Goal: Find contact information: Find contact information

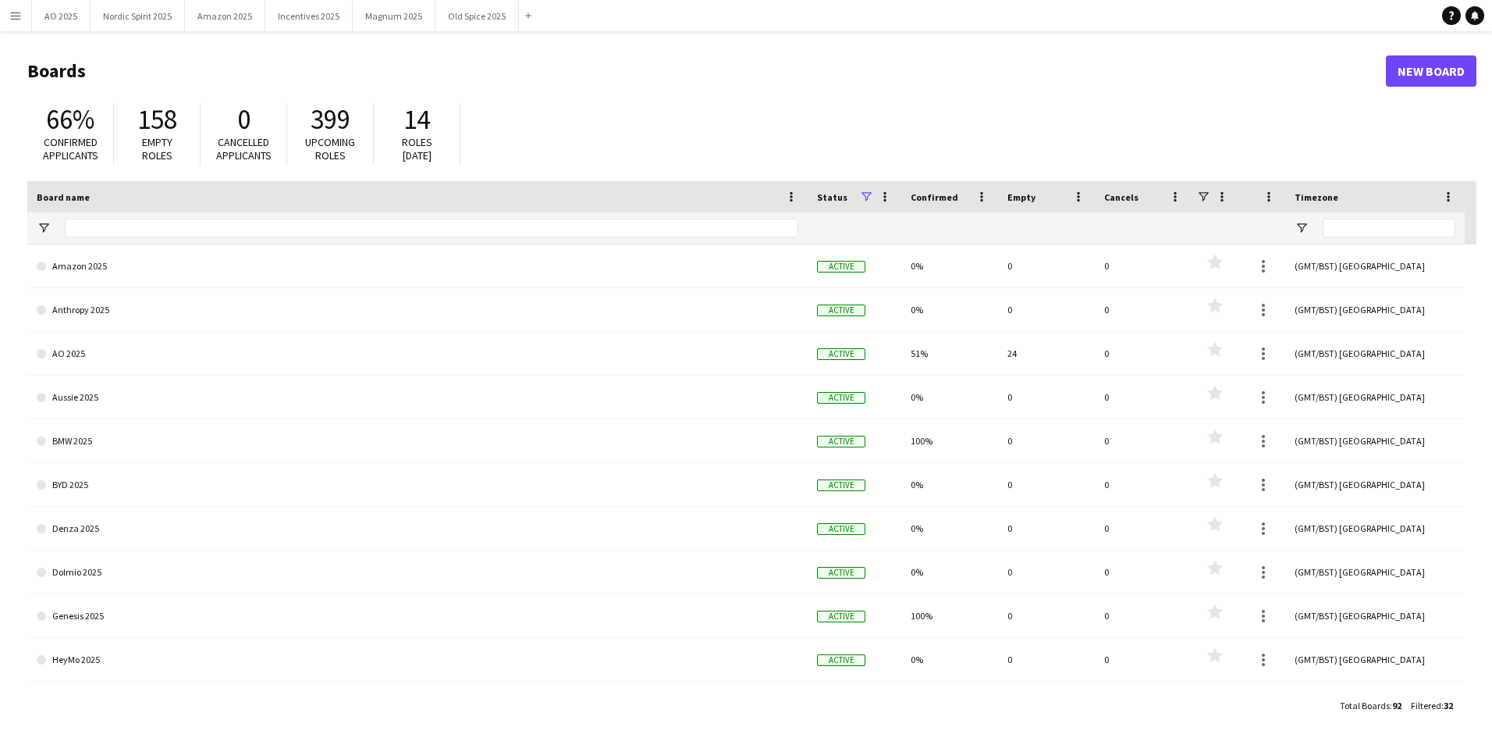
click at [23, 20] on button "Menu" at bounding box center [15, 15] width 31 height 31
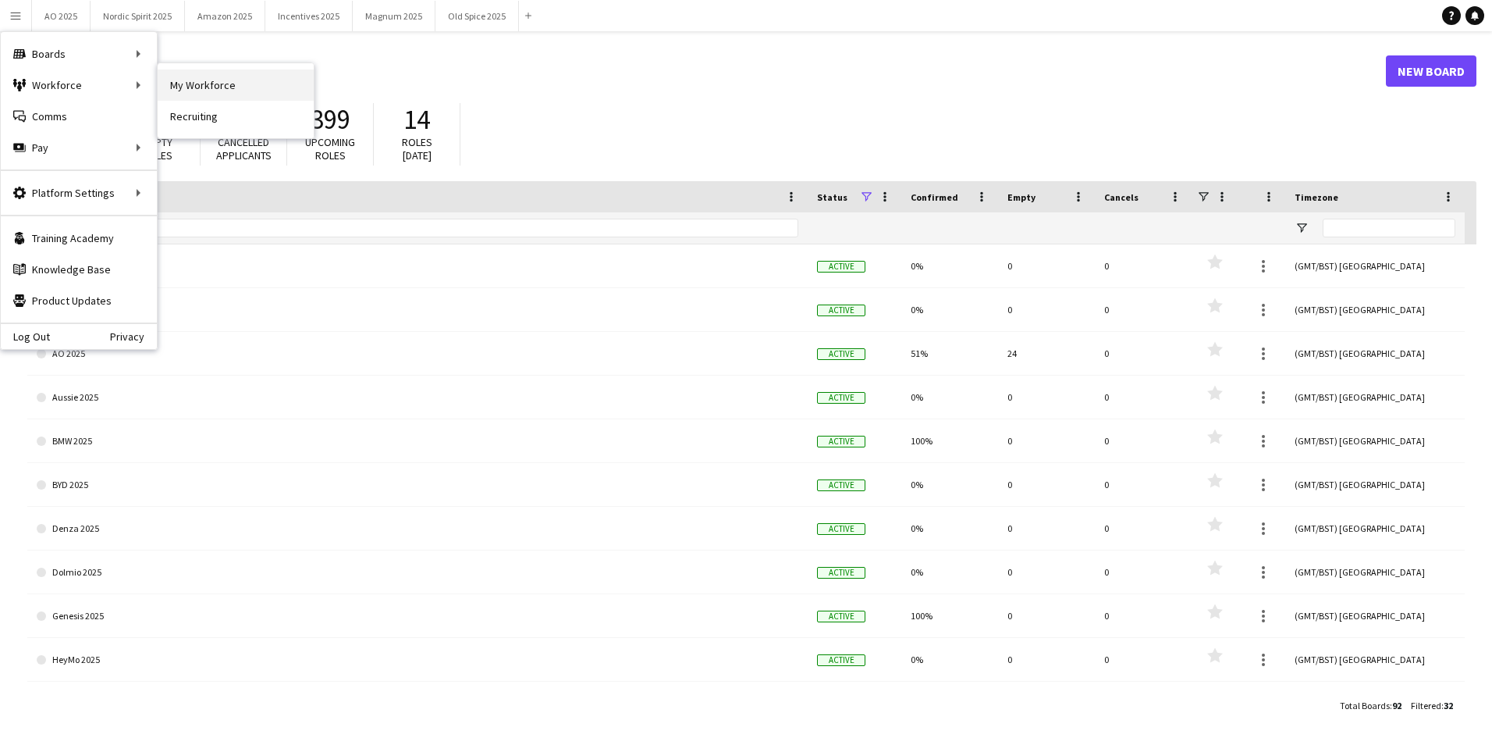
click at [201, 98] on link "My Workforce" at bounding box center [236, 84] width 156 height 31
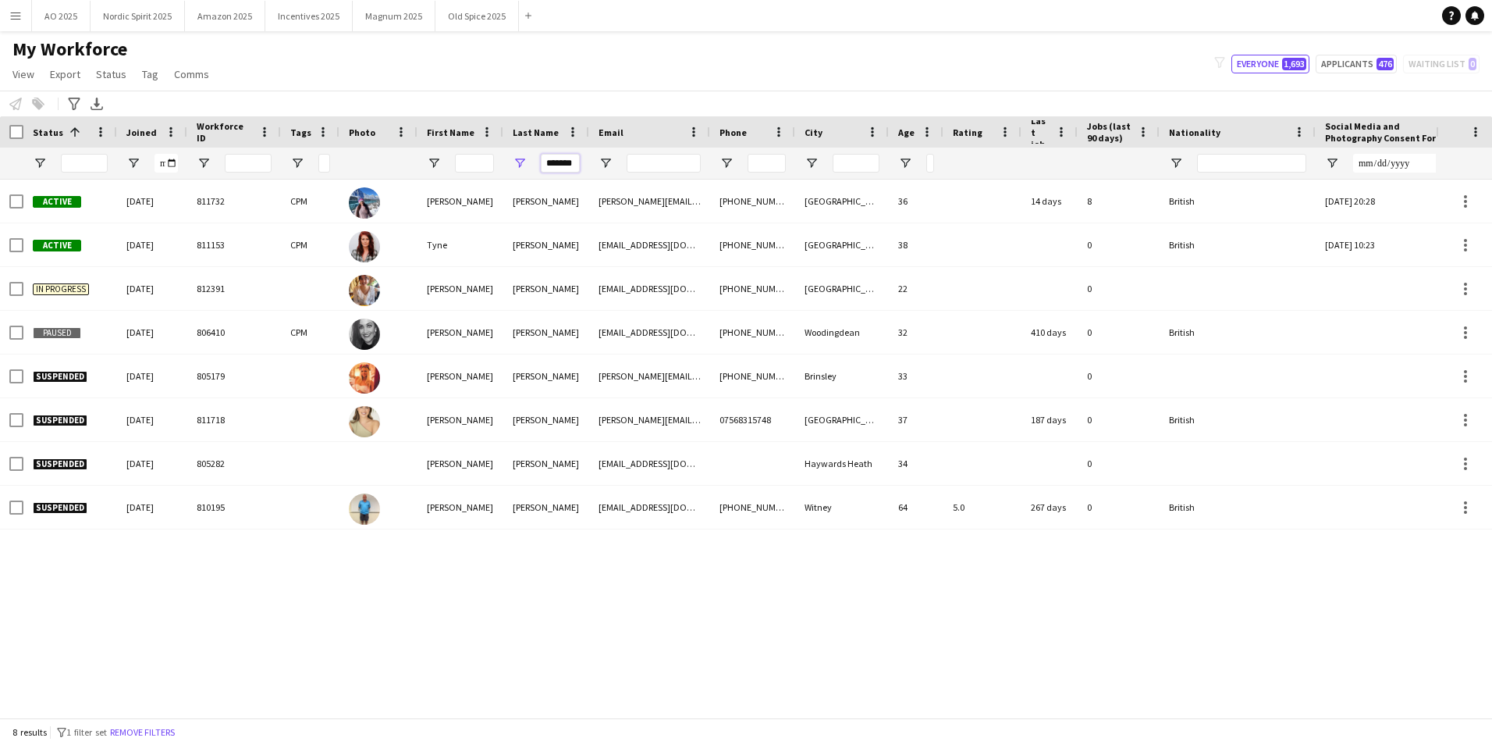
drag, startPoint x: 573, startPoint y: 164, endPoint x: 465, endPoint y: 183, distance: 109.5
click at [465, 183] on div "Workforce Details Profile Data Photo" at bounding box center [746, 416] width 1492 height 601
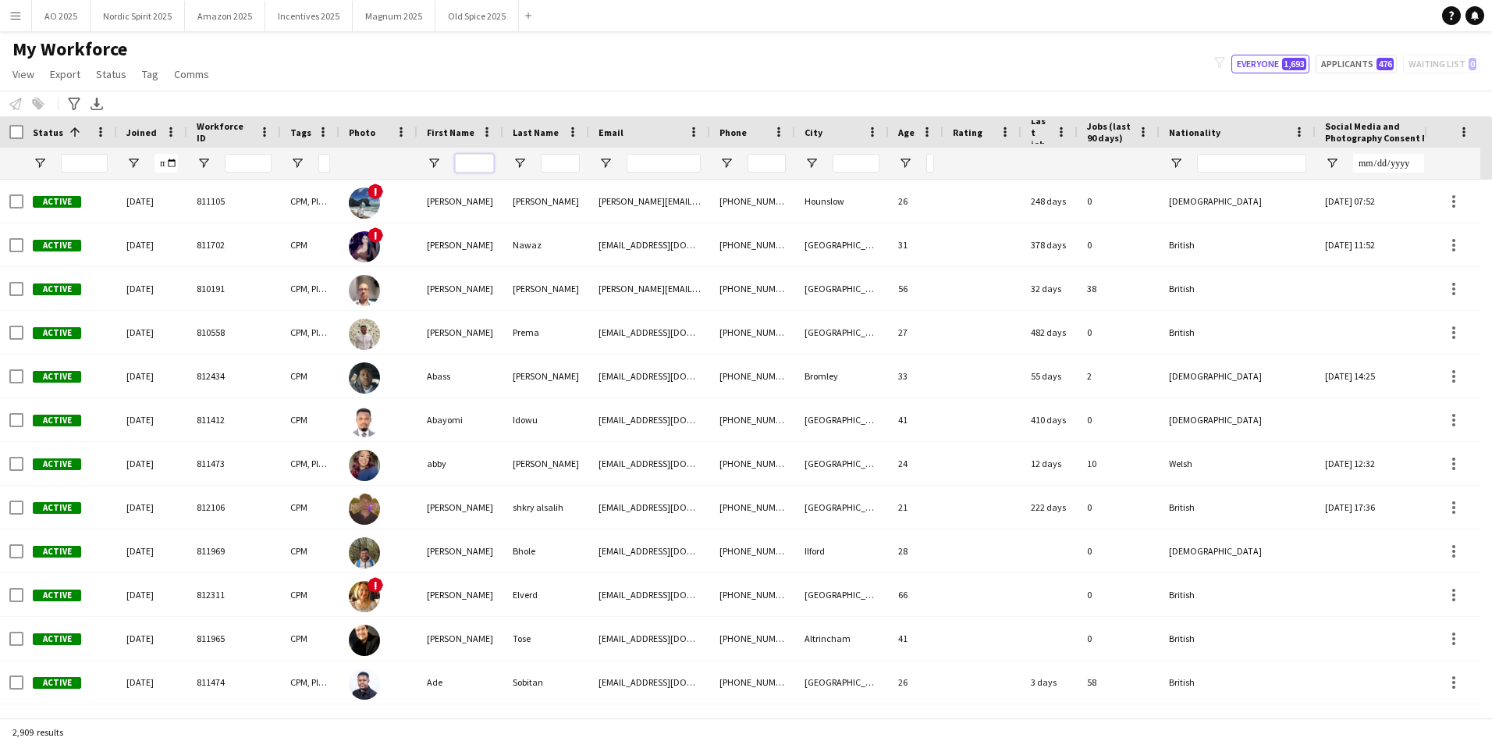
click at [475, 156] on input "First Name Filter Input" at bounding box center [474, 163] width 39 height 19
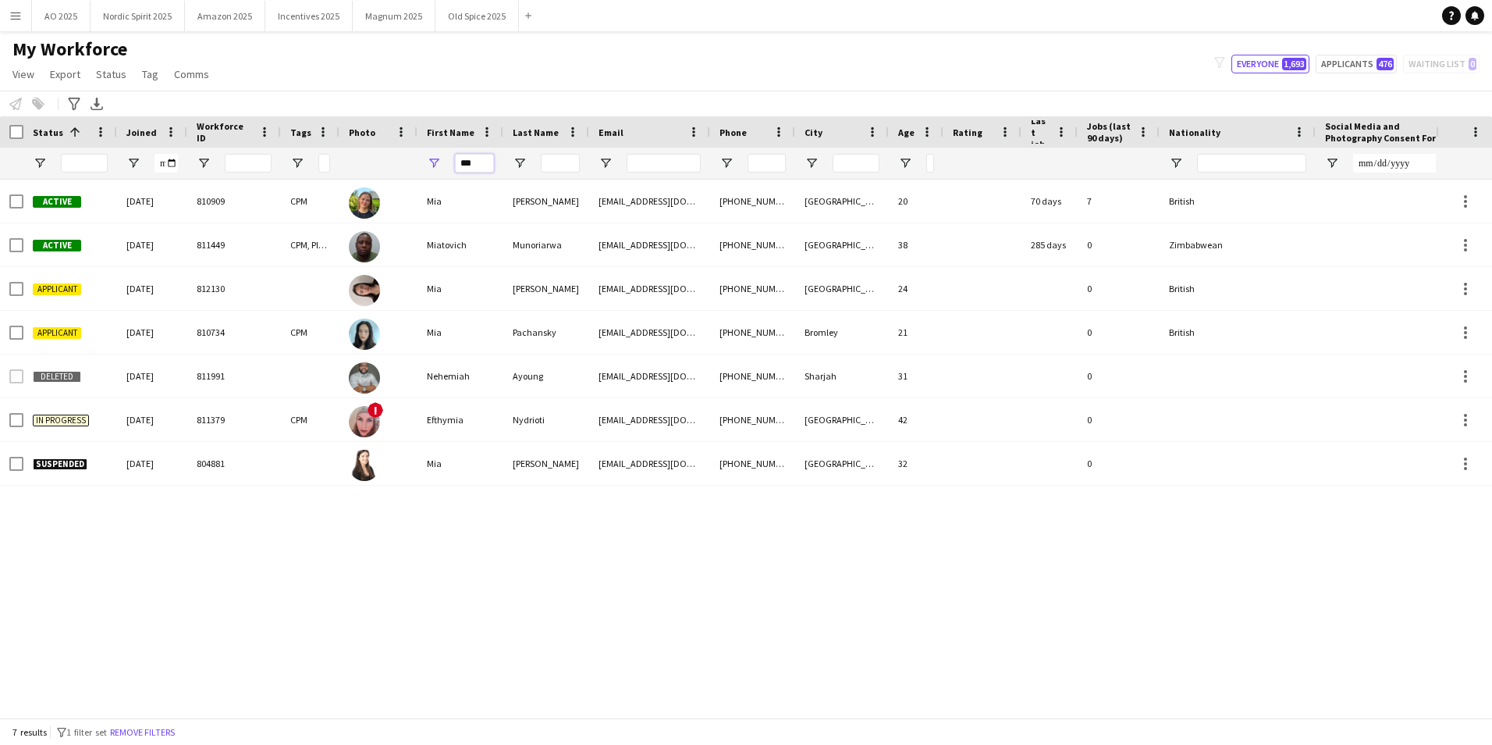
type input "***"
click at [355, 516] on div "Active [DATE] 810909 CPM [PERSON_NAME] [EMAIL_ADDRESS][DOMAIN_NAME] [PHONE_NUMB…" at bounding box center [718, 442] width 1436 height 526
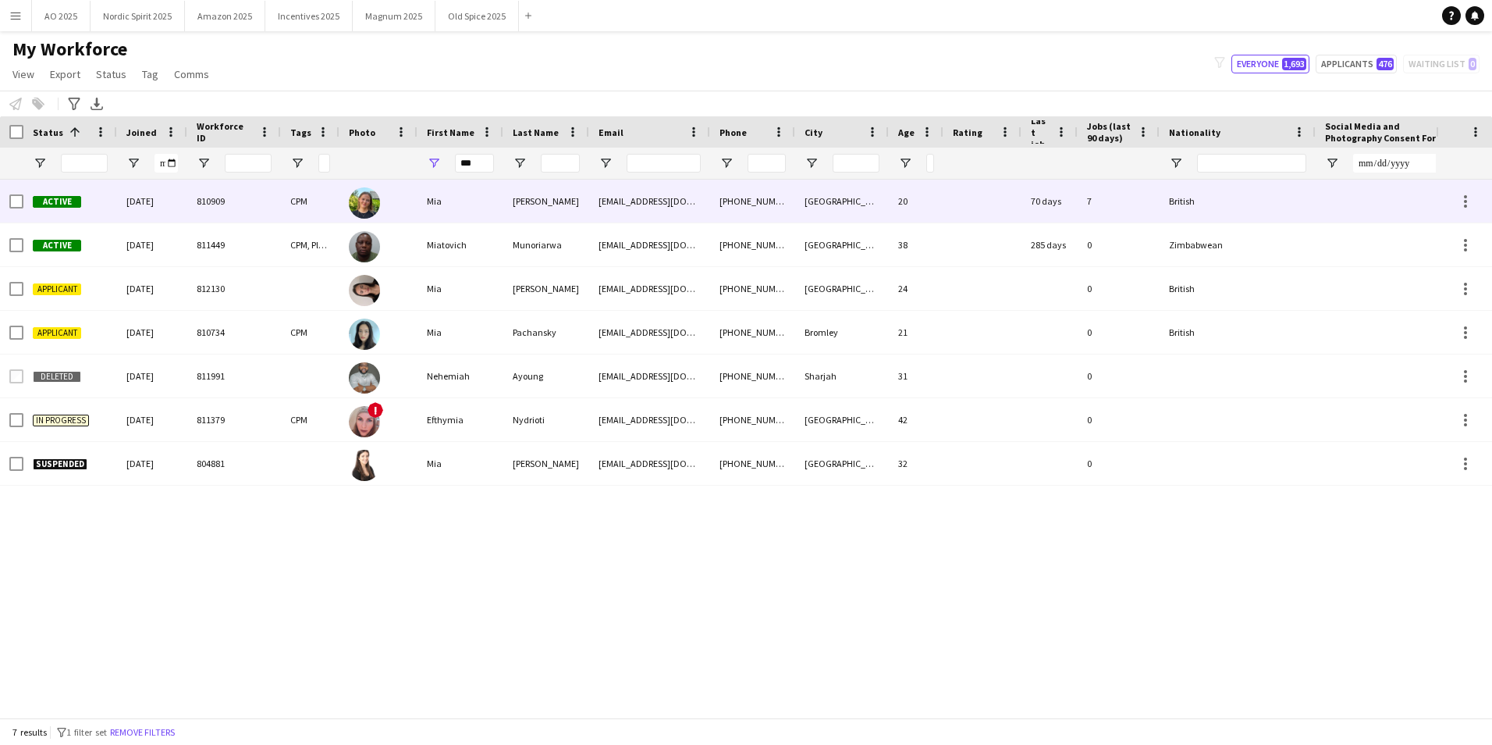
click at [419, 197] on div "Mia" at bounding box center [461, 200] width 86 height 43
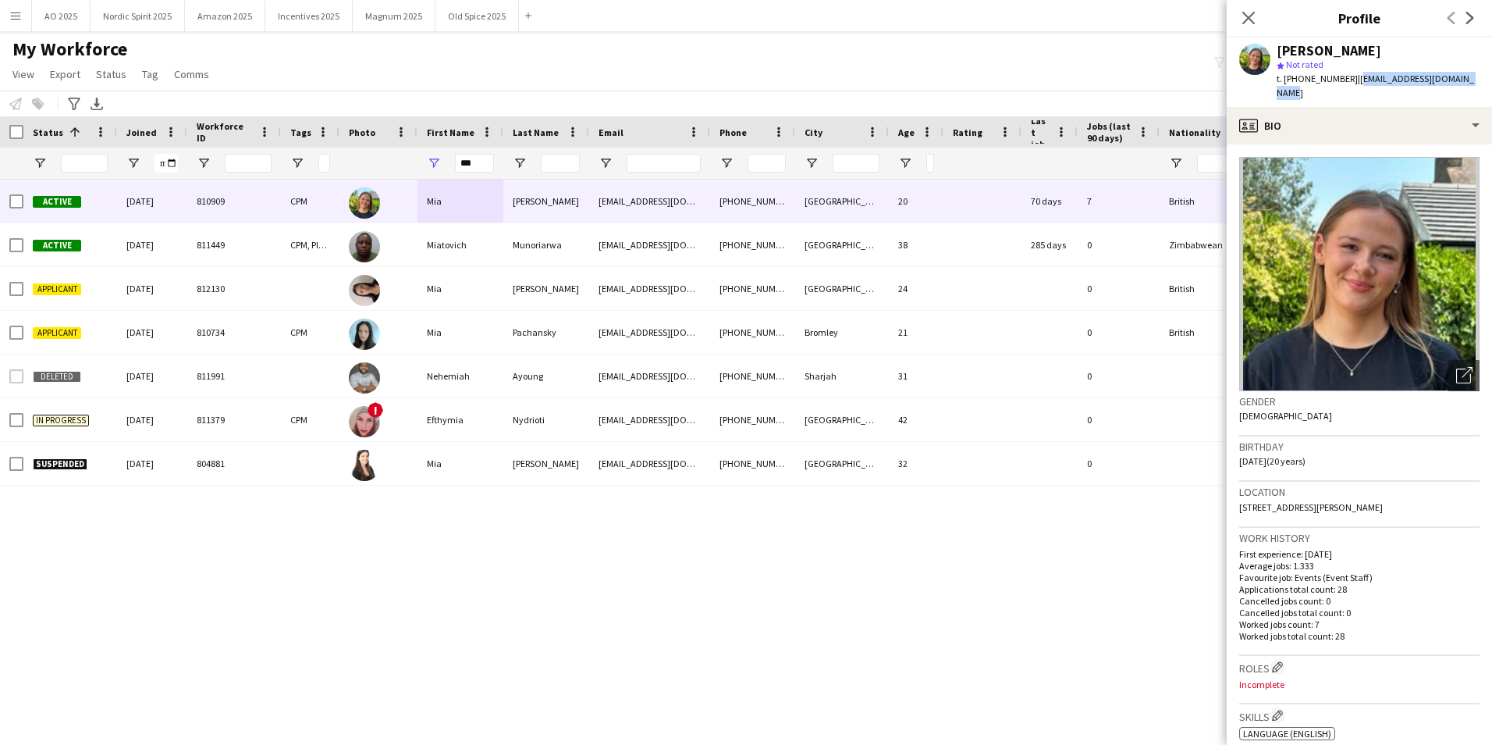
drag, startPoint x: 1473, startPoint y: 80, endPoint x: 1351, endPoint y: 82, distance: 122.5
click at [1351, 82] on div "[PERSON_NAME] star Not rated t. [PHONE_NUMBER] | [EMAIL_ADDRESS][DOMAIN_NAME]" at bounding box center [1359, 71] width 265 height 69
copy span "[EMAIL_ADDRESS][DOMAIN_NAME]"
drag, startPoint x: 1345, startPoint y: 80, endPoint x: 1299, endPoint y: 84, distance: 45.4
click at [1299, 84] on span "t. [PHONE_NUMBER]" at bounding box center [1317, 79] width 81 height 12
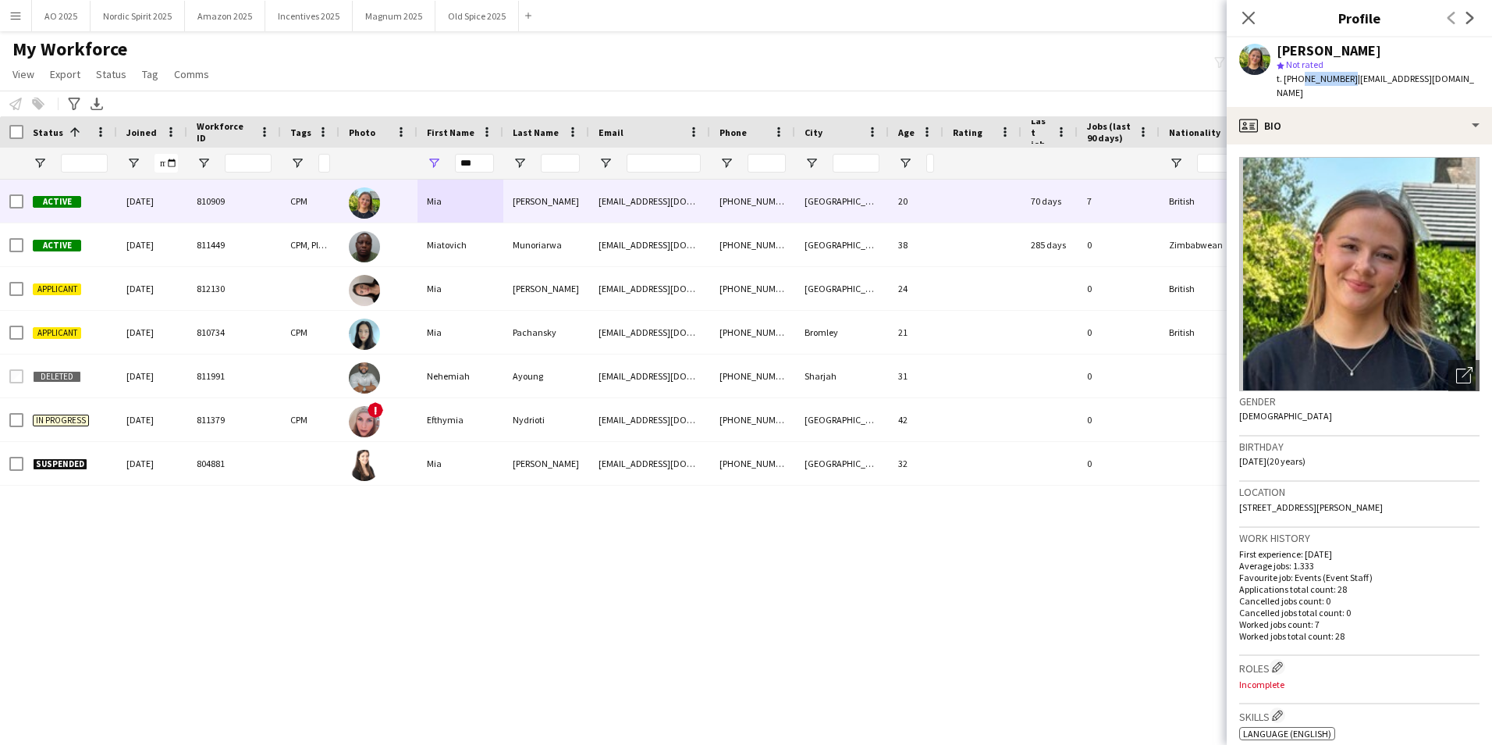
copy span "7498478820"
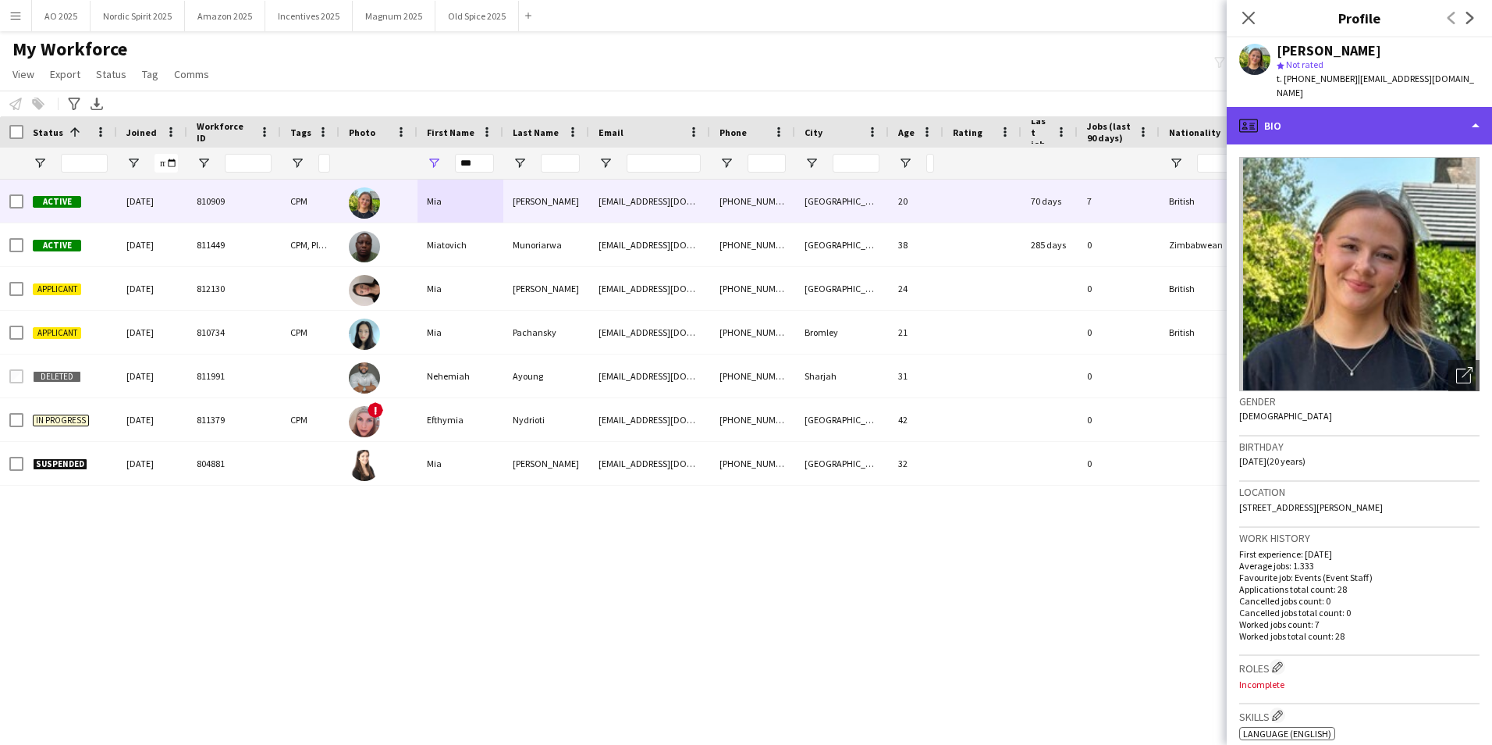
click at [1421, 112] on div "profile Bio" at bounding box center [1359, 125] width 265 height 37
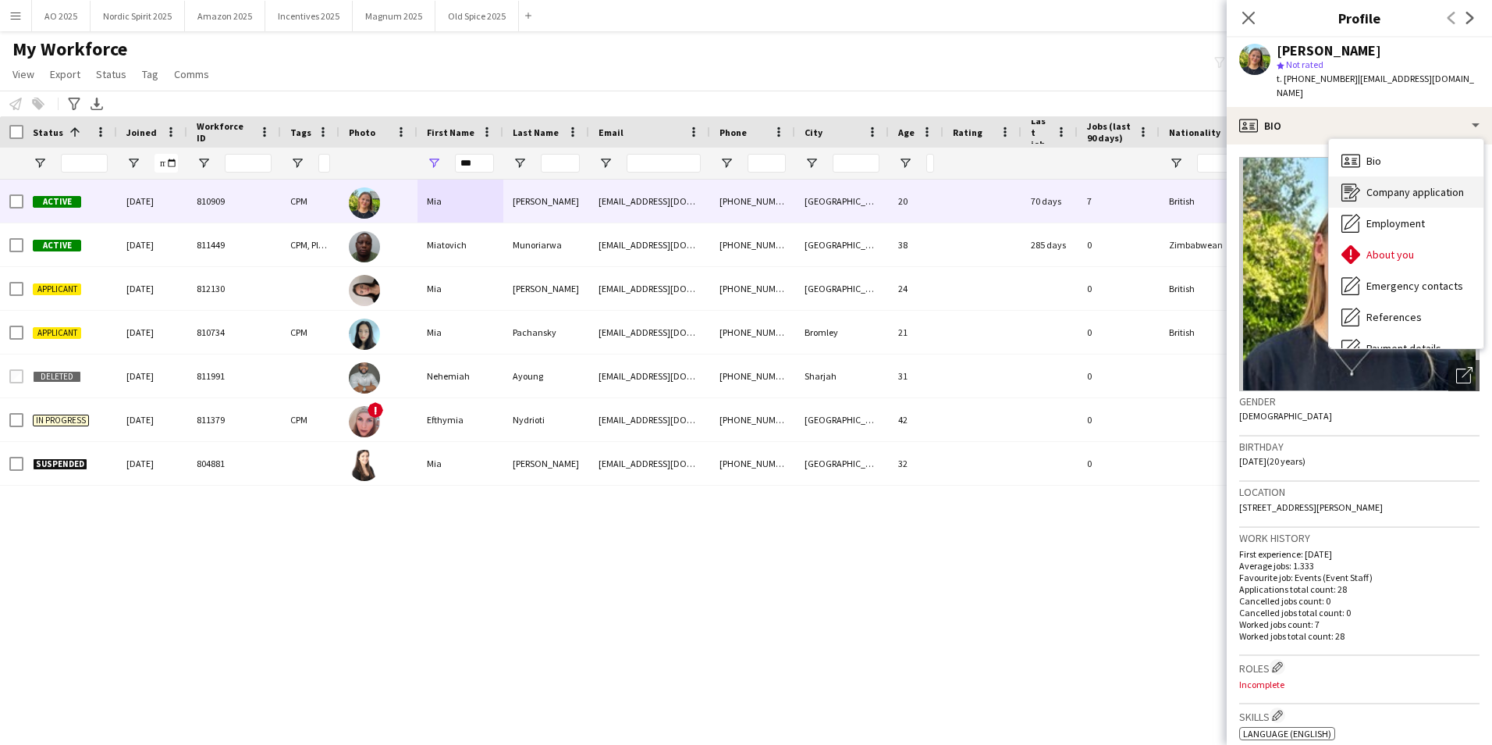
click at [1431, 185] on span "Company application" at bounding box center [1416, 192] width 98 height 14
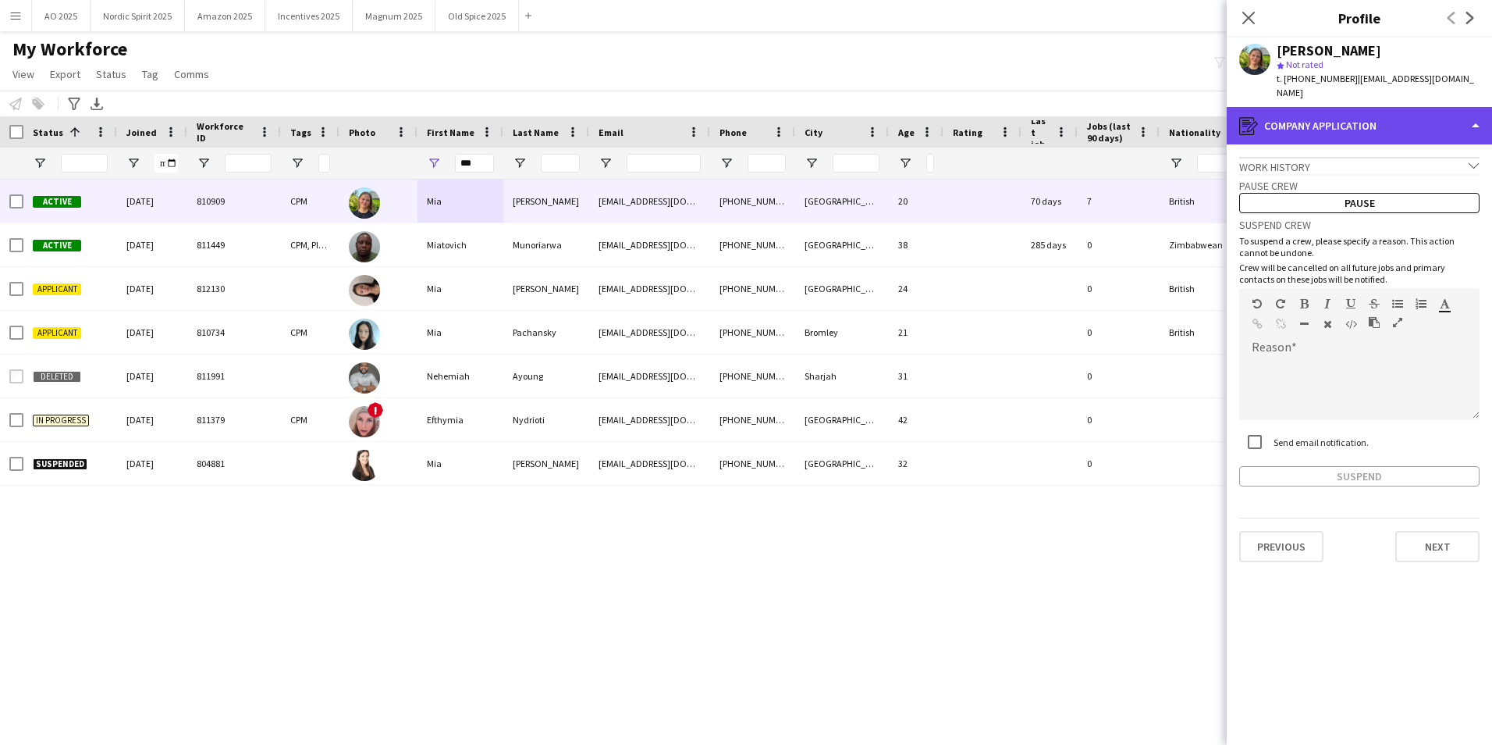
click at [1396, 112] on div "register Company application" at bounding box center [1359, 125] width 265 height 37
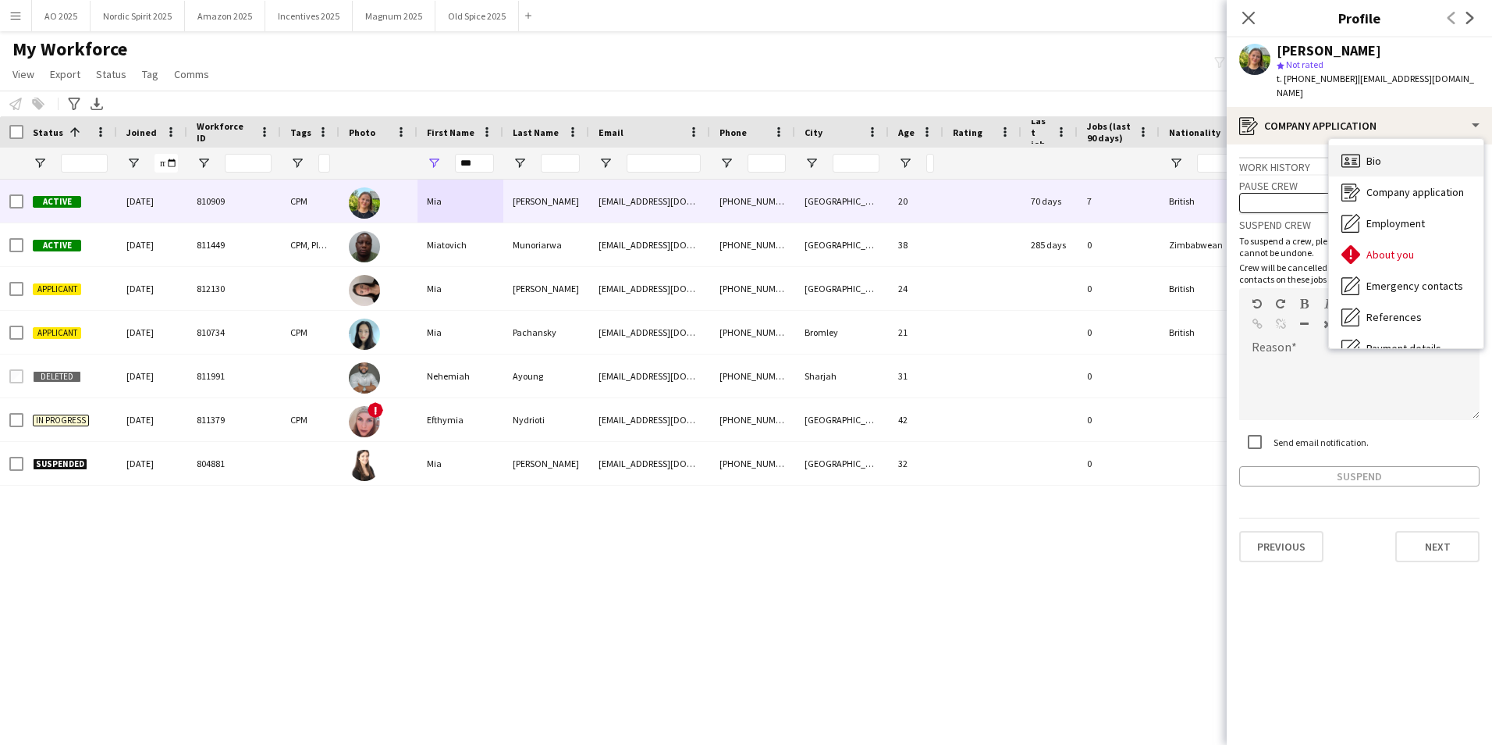
click at [1406, 156] on div "Bio Bio" at bounding box center [1406, 160] width 155 height 31
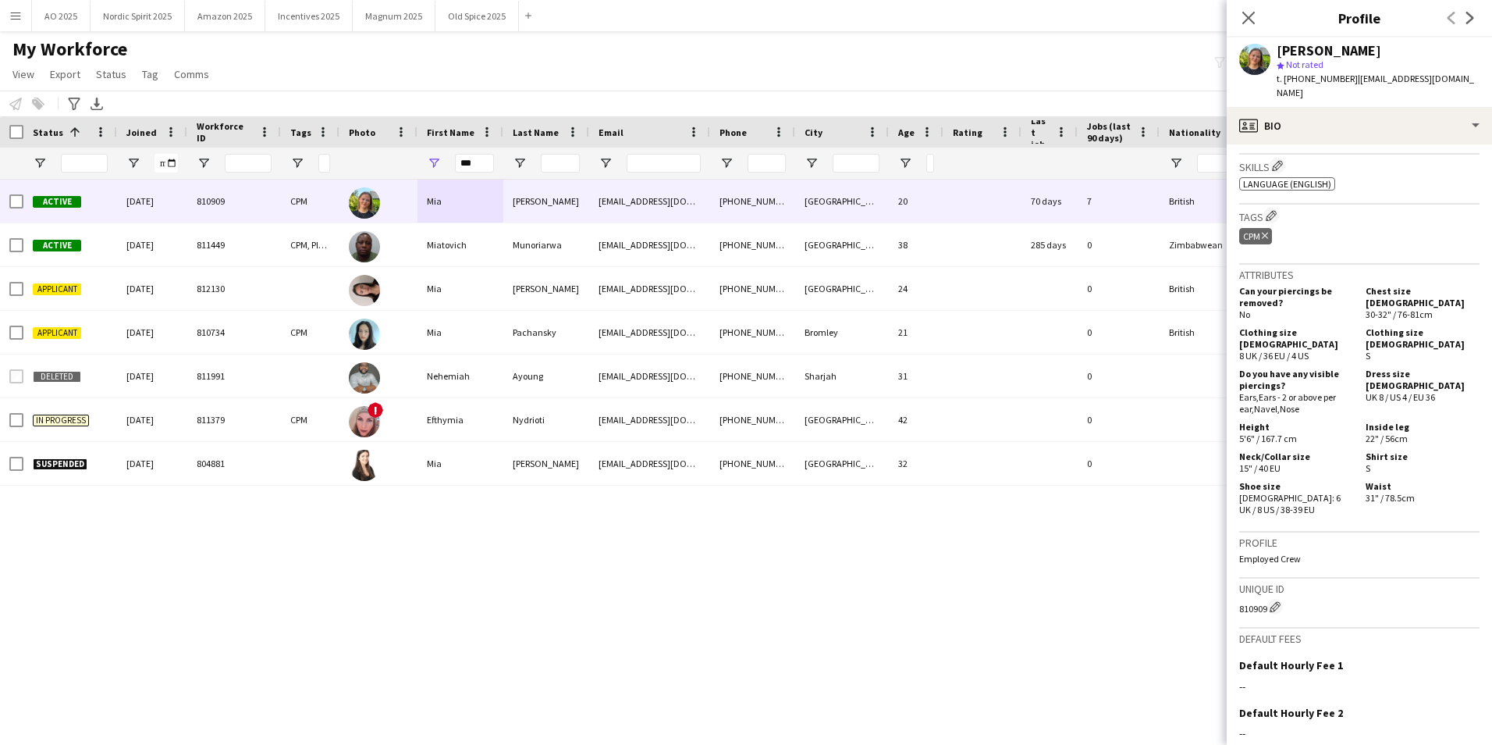
scroll to position [597, 0]
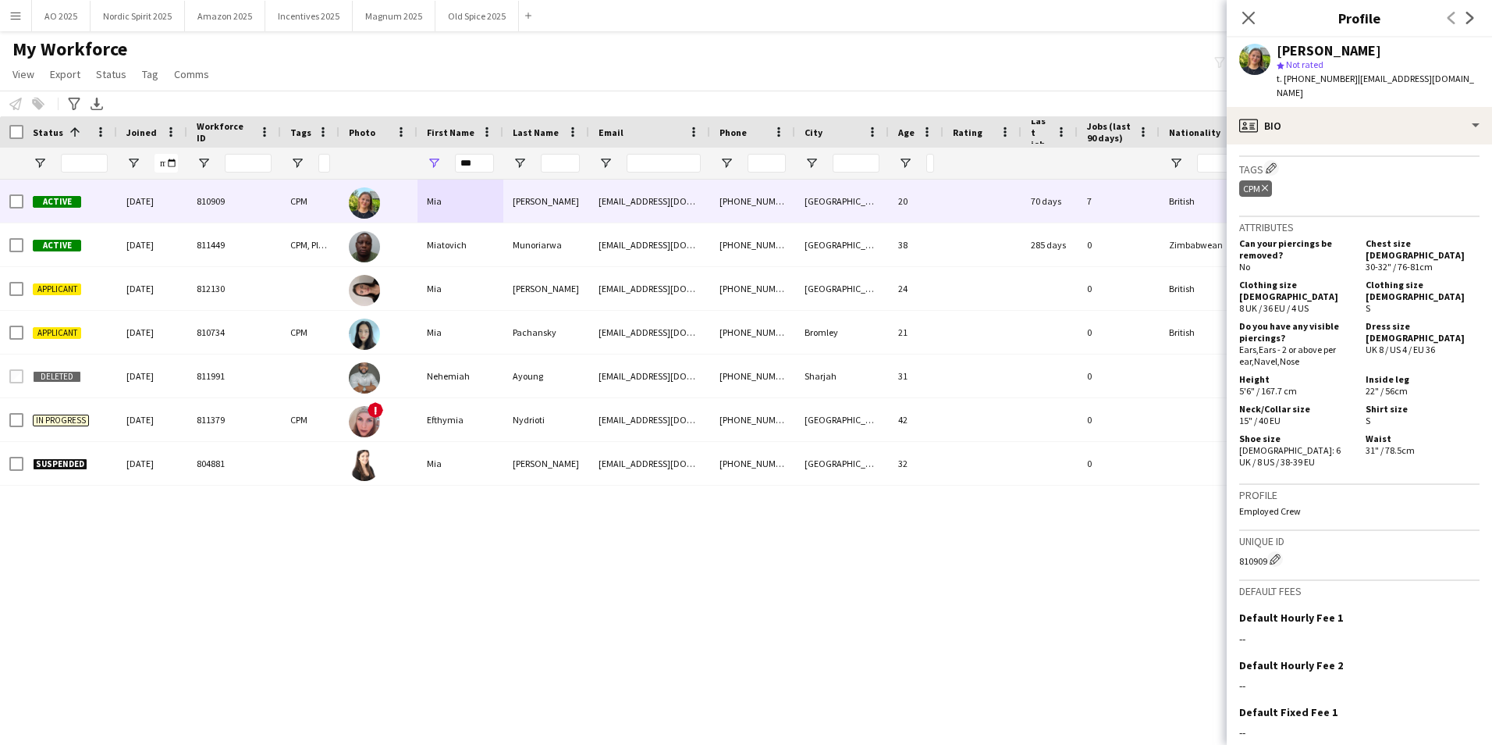
click at [1248, 63] on app-user-avatar at bounding box center [1254, 59] width 31 height 31
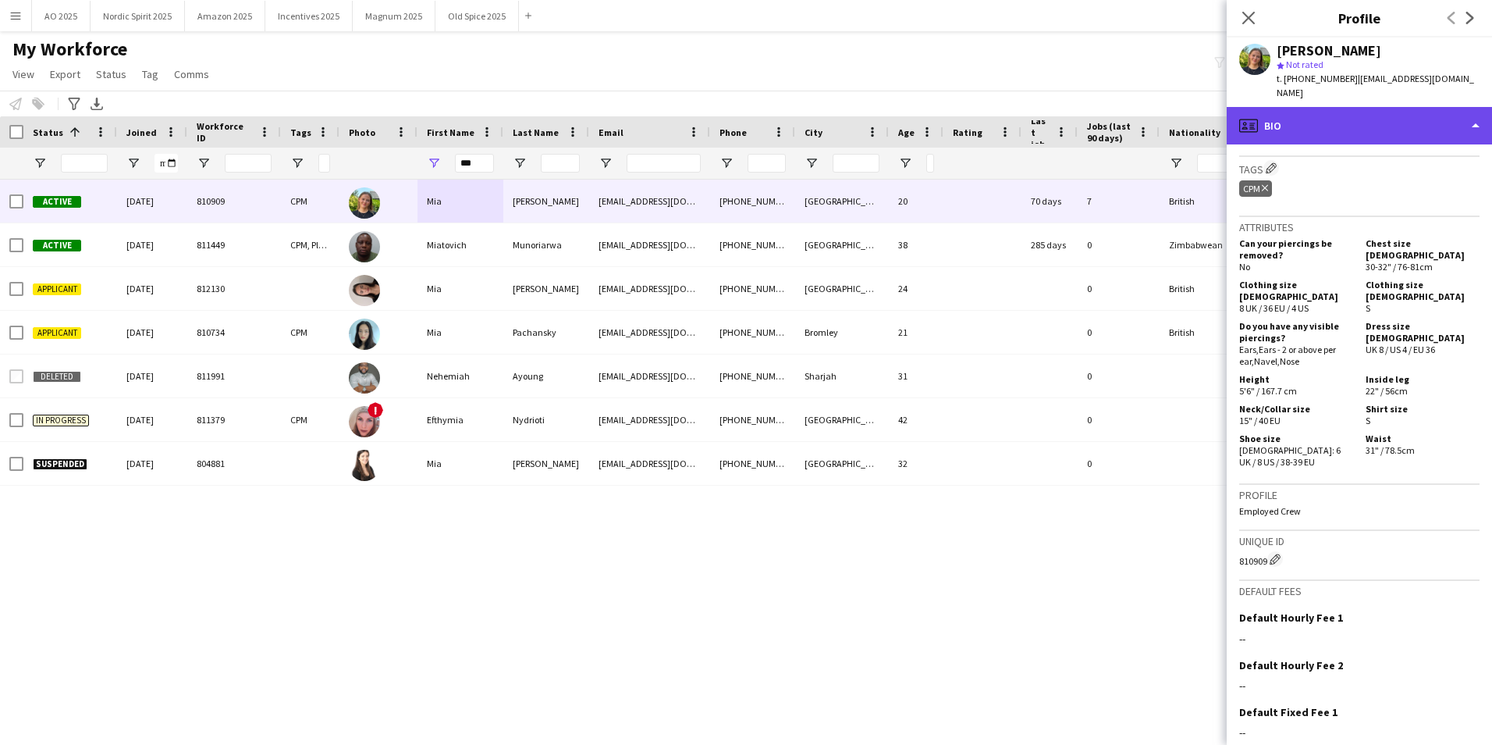
click at [1340, 111] on div "profile Bio" at bounding box center [1359, 125] width 265 height 37
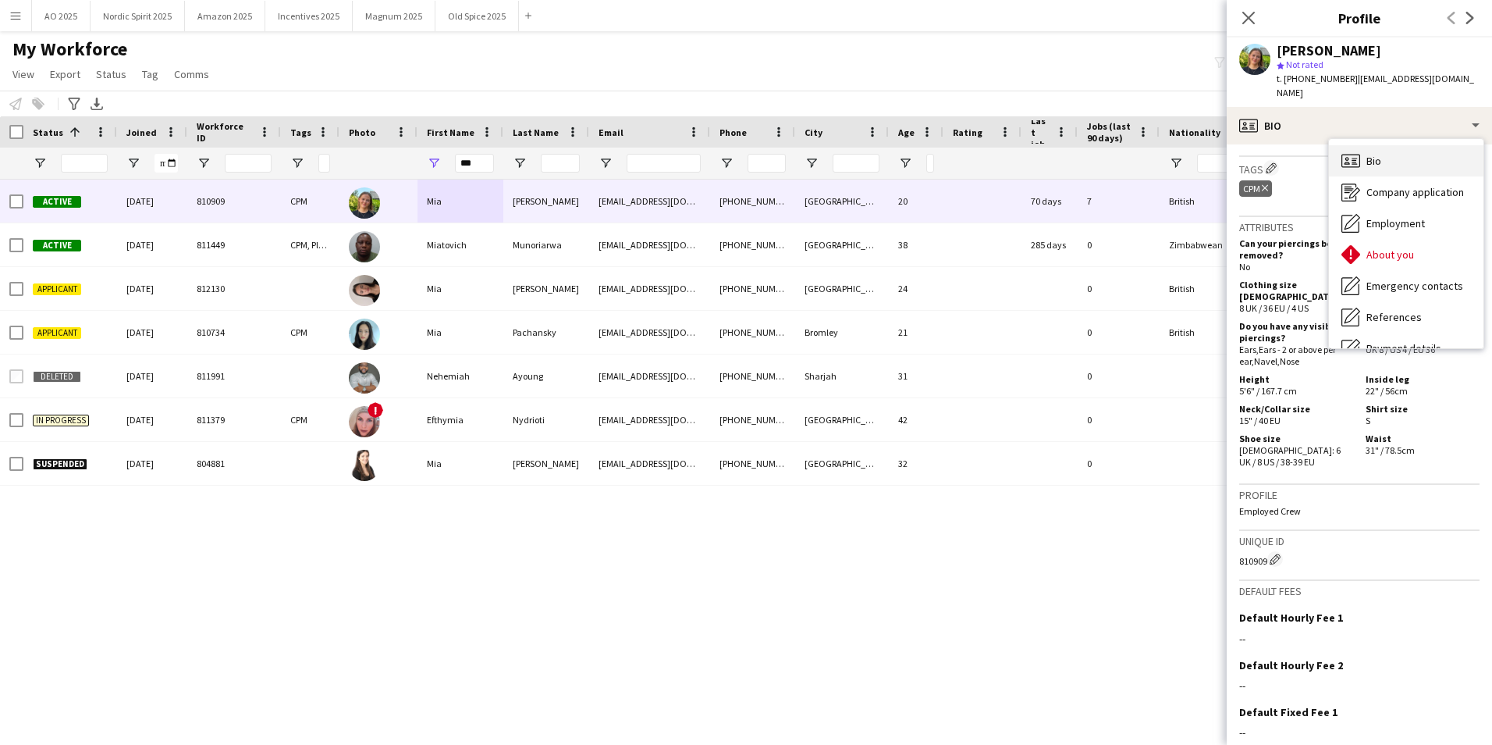
click at [1377, 154] on span "Bio" at bounding box center [1374, 161] width 15 height 14
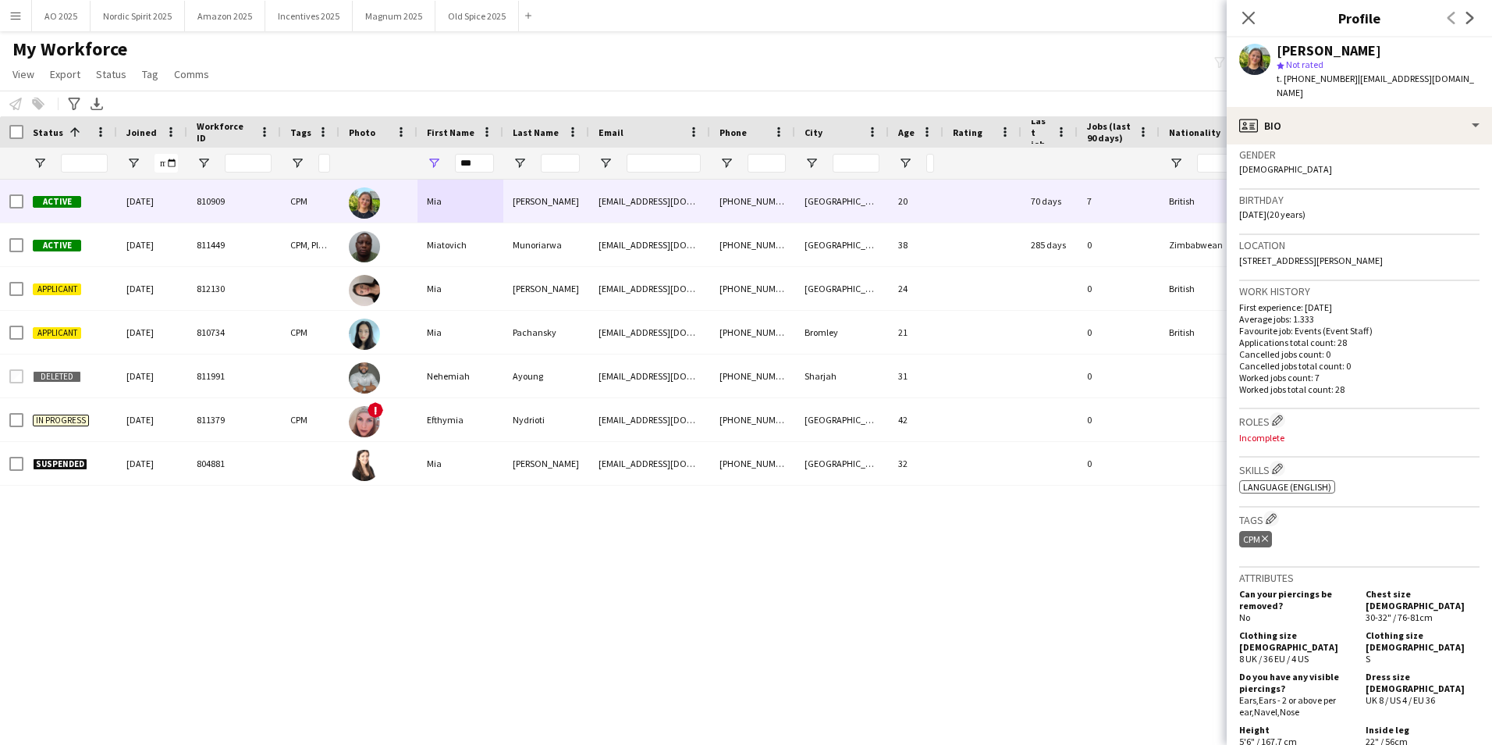
scroll to position [0, 0]
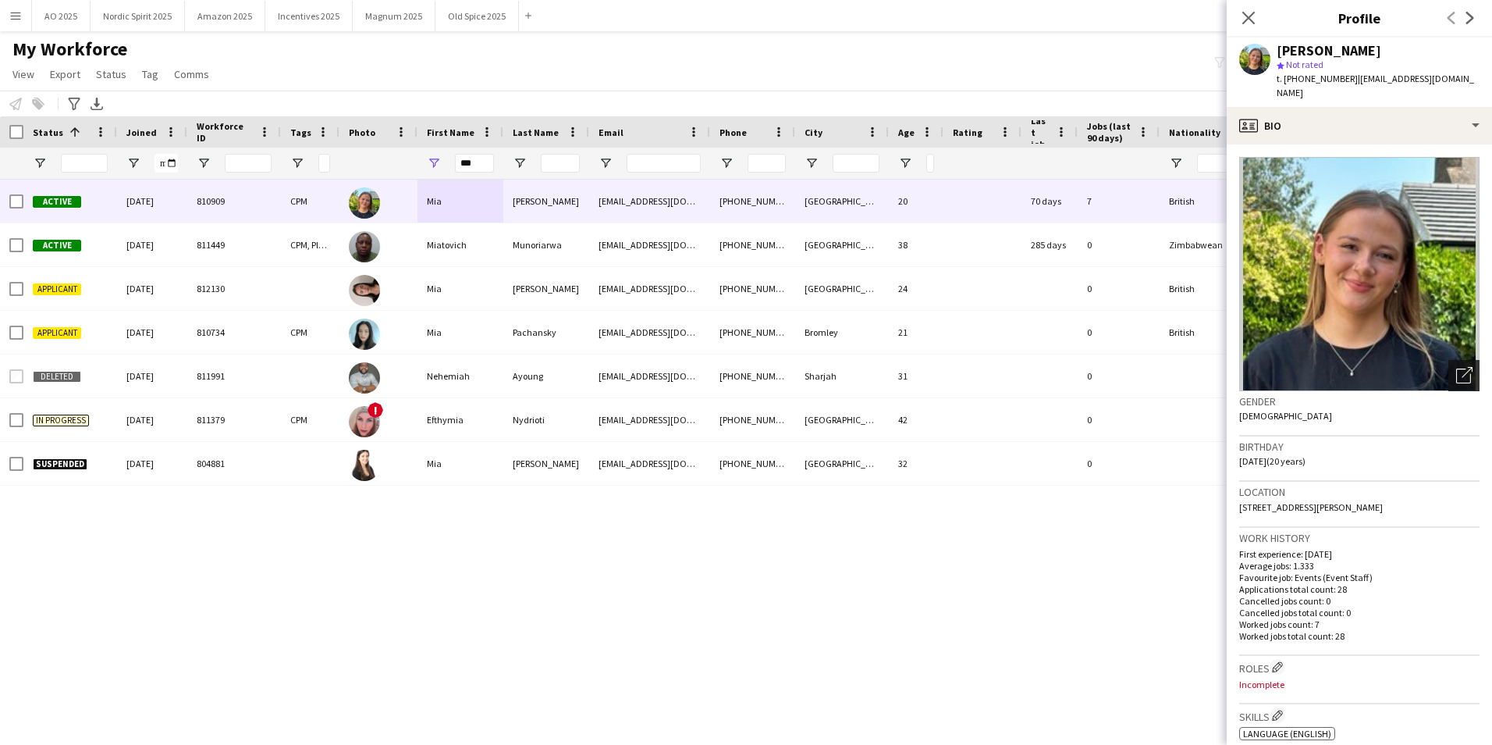
click at [1456, 367] on icon "Open photos pop-in" at bounding box center [1464, 375] width 16 height 16
